Goal: Task Accomplishment & Management: Manage account settings

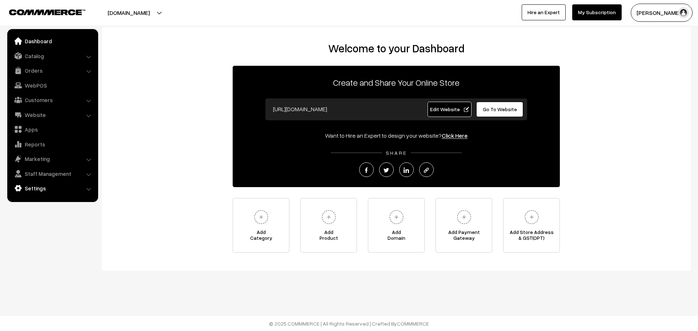
click at [60, 190] on link "Settings" at bounding box center [52, 188] width 87 height 13
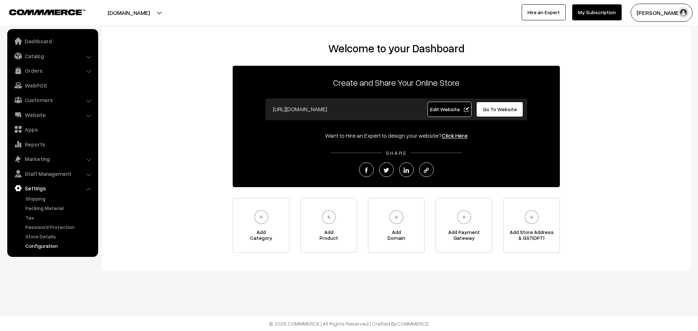
click at [49, 248] on link "Configuration" at bounding box center [60, 246] width 72 height 8
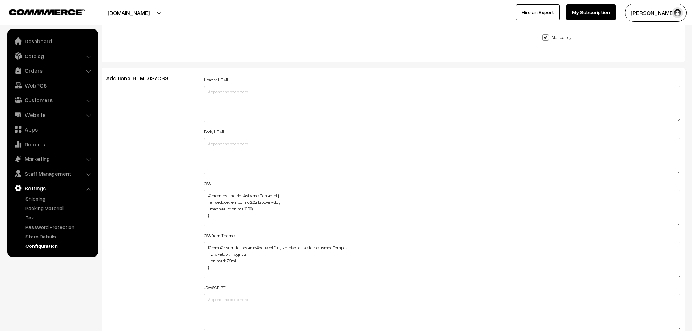
scroll to position [781, 0]
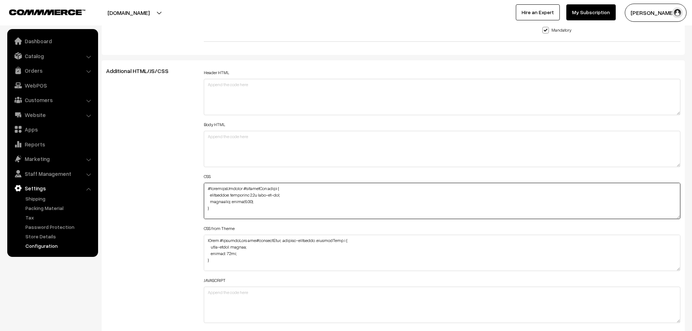
click at [207, 190] on textarea at bounding box center [442, 201] width 477 height 36
paste textarea ".productCard [class^="card-"] {"
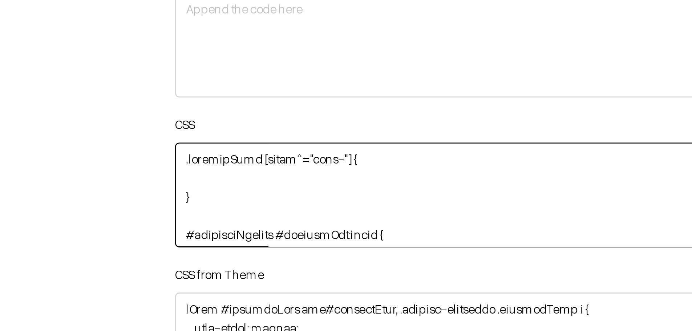
click at [239, 193] on textarea at bounding box center [442, 201] width 477 height 36
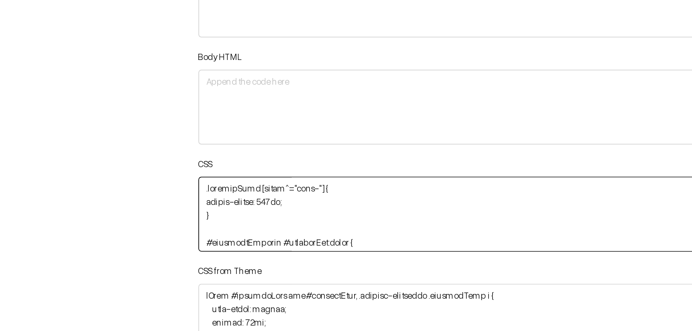
click at [208, 189] on textarea at bounding box center [442, 201] width 477 height 36
paste textarea "categorySection"
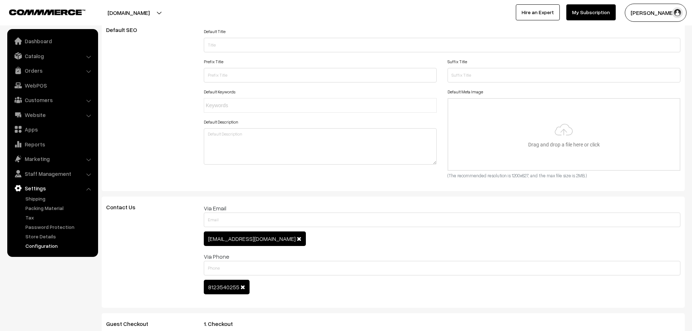
scroll to position [0, 0]
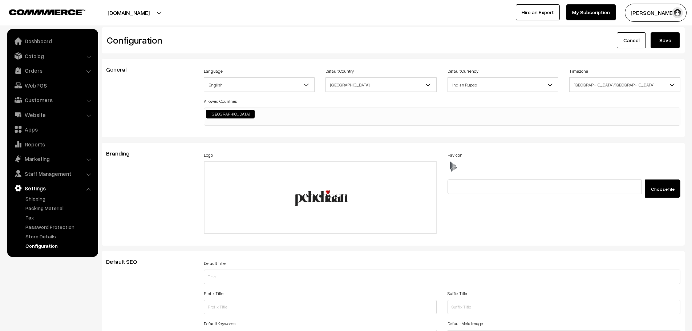
type textarea "#categorySection .productCard [class^="card-"] { border-radius: 233px; } #categ…"
click at [672, 39] on button "Save" at bounding box center [665, 40] width 29 height 16
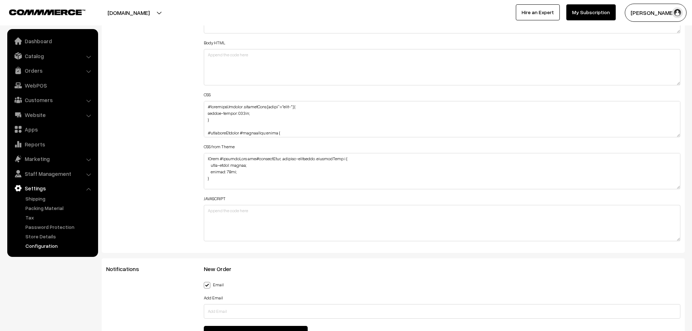
scroll to position [863, 0]
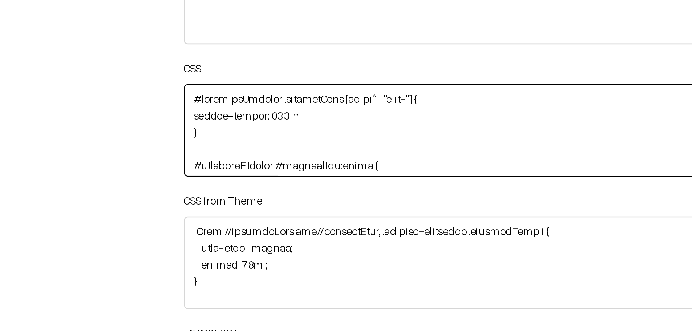
drag, startPoint x: 266, startPoint y: 107, endPoint x: 295, endPoint y: 108, distance: 28.7
click at [295, 108] on textarea at bounding box center [442, 119] width 477 height 36
paste textarea ".productCard [class*="card-"]"
click at [264, 106] on textarea at bounding box center [442, 119] width 477 height 36
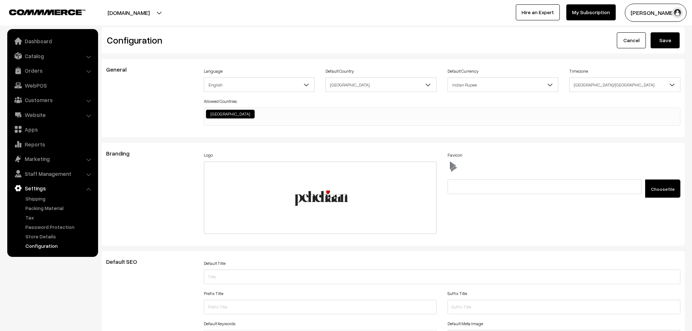
scroll to position [0, 0]
type textarea "#categorySection .productCard [class*="card-"] { border-radius: 233px; } #categ…"
click at [664, 46] on button "Save" at bounding box center [665, 40] width 29 height 16
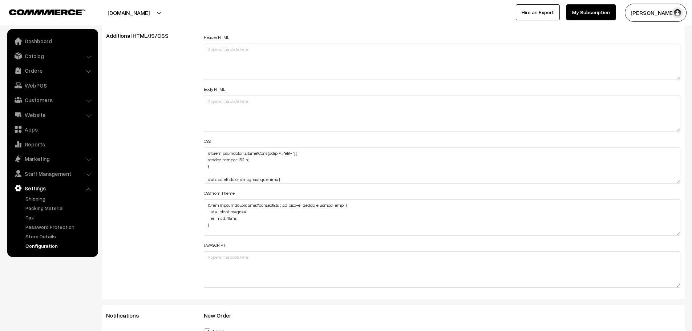
scroll to position [814, 0]
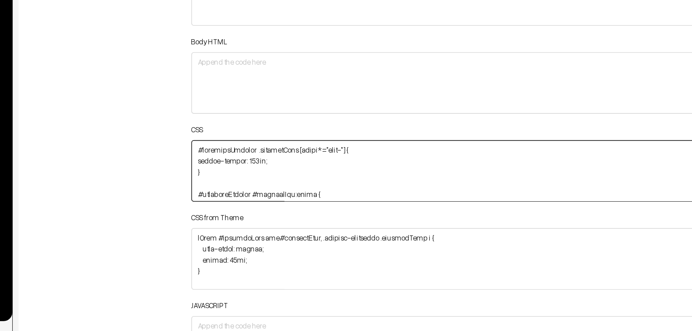
click at [245, 164] on textarea at bounding box center [442, 168] width 477 height 36
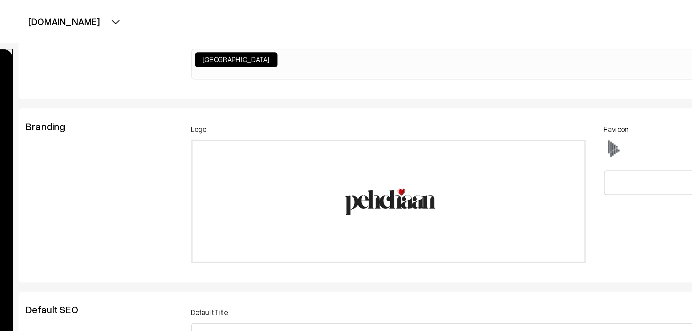
scroll to position [0, 0]
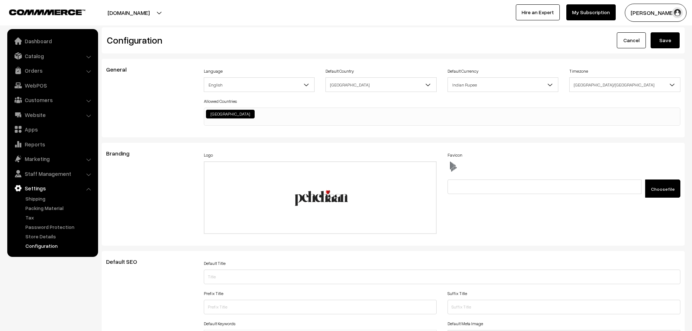
type textarea "#categorySection .productCard [class*="card-"] { border-radius: 233px !importan…"
click at [658, 44] on button "Save" at bounding box center [665, 40] width 29 height 16
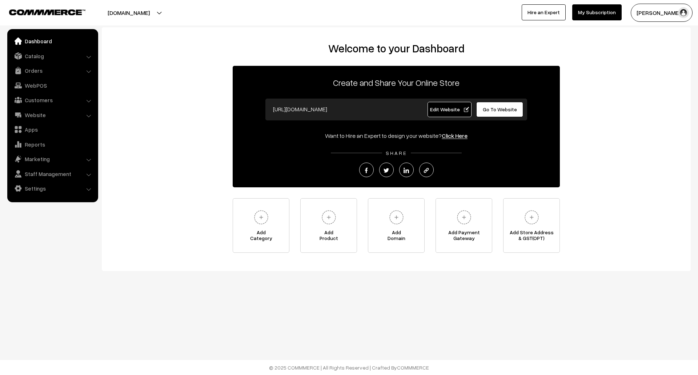
click at [512, 112] on link "Go To Website" at bounding box center [499, 109] width 47 height 15
click at [49, 188] on link "Settings" at bounding box center [52, 188] width 87 height 13
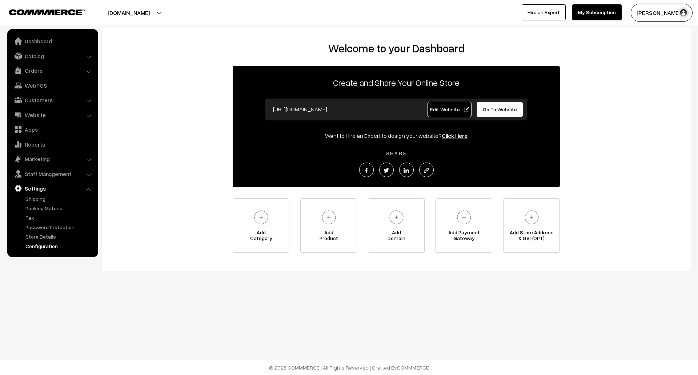
click at [40, 246] on link "Configuration" at bounding box center [60, 246] width 72 height 8
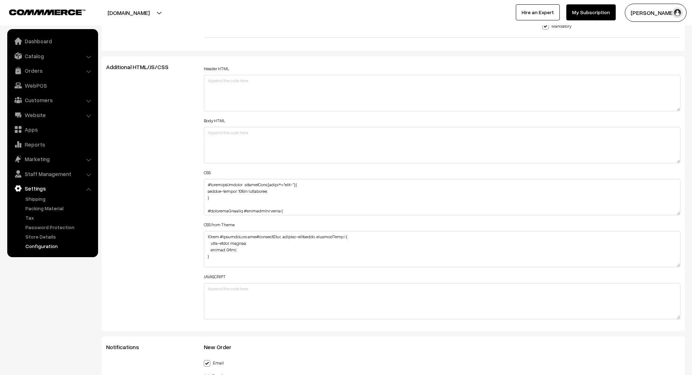
scroll to position [790, 0]
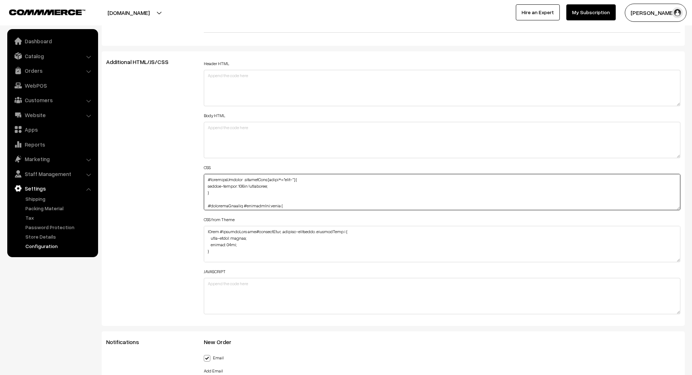
click at [282, 188] on textarea at bounding box center [442, 192] width 477 height 36
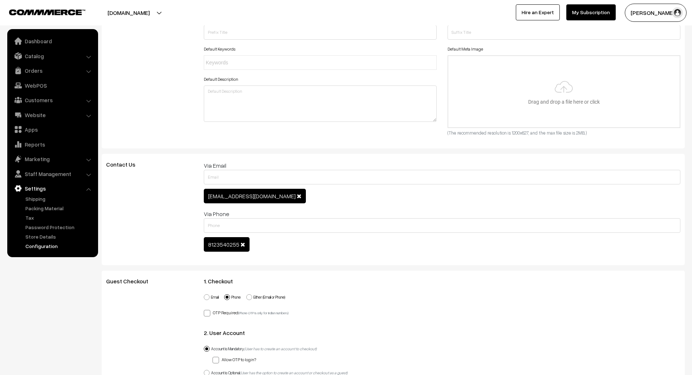
scroll to position [0, 0]
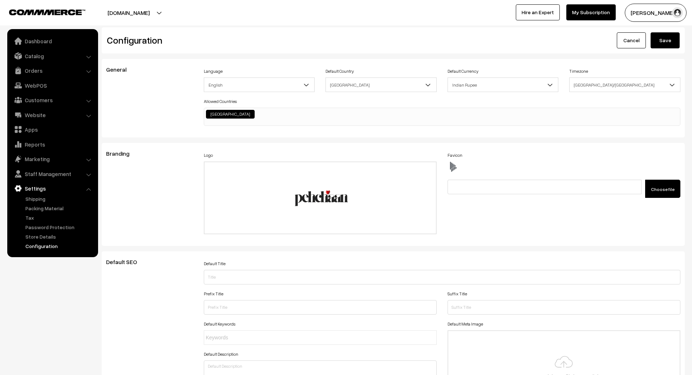
type textarea "#categorySection .productCard [class*="card-"] { border-radius: 233px !importan…"
click at [664, 39] on button "Save" at bounding box center [665, 40] width 29 height 16
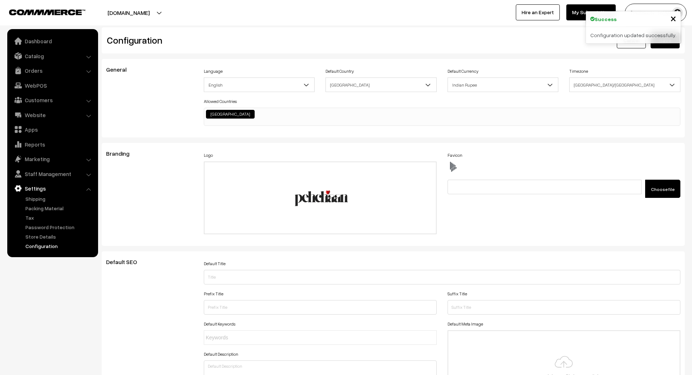
scroll to position [585, 0]
